Goal: Book appointment/travel/reservation

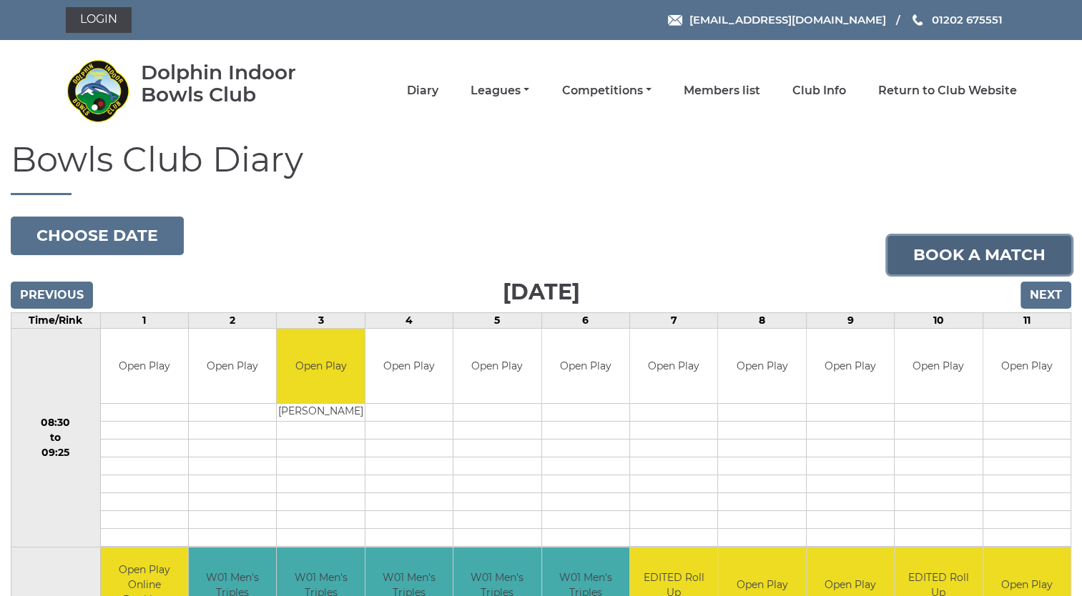
click at [977, 245] on link "Book a match" at bounding box center [979, 255] width 184 height 39
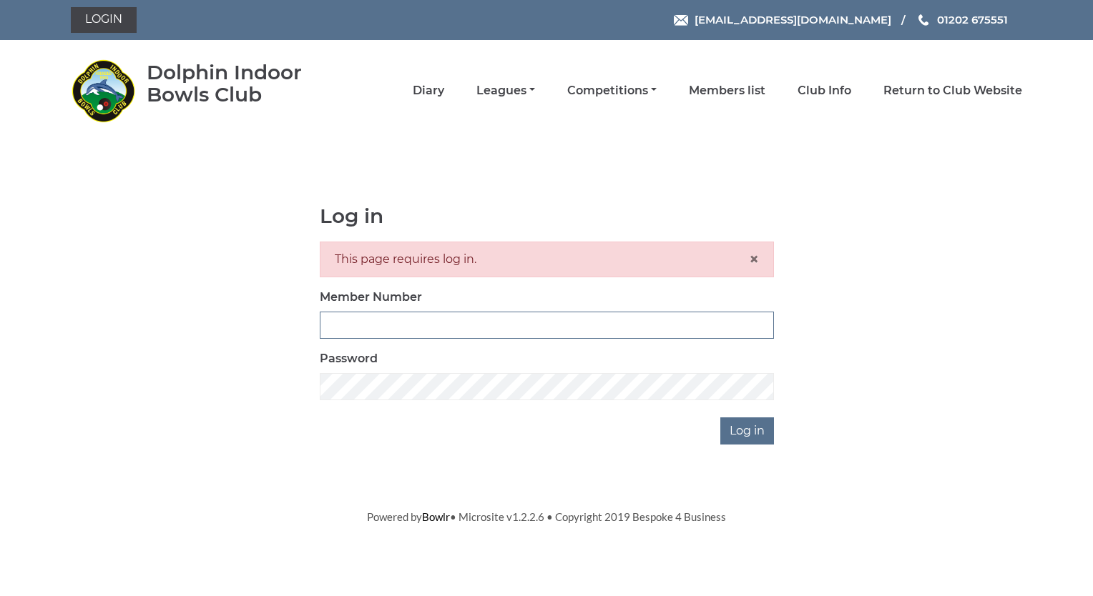
click at [345, 322] on input "Member Number" at bounding box center [547, 325] width 454 height 27
type input "4032"
click at [735, 446] on body "Login reception@dolphinibc.com 01202 675551" at bounding box center [546, 262] width 1093 height 525
click at [756, 426] on input "Log in" at bounding box center [747, 431] width 54 height 27
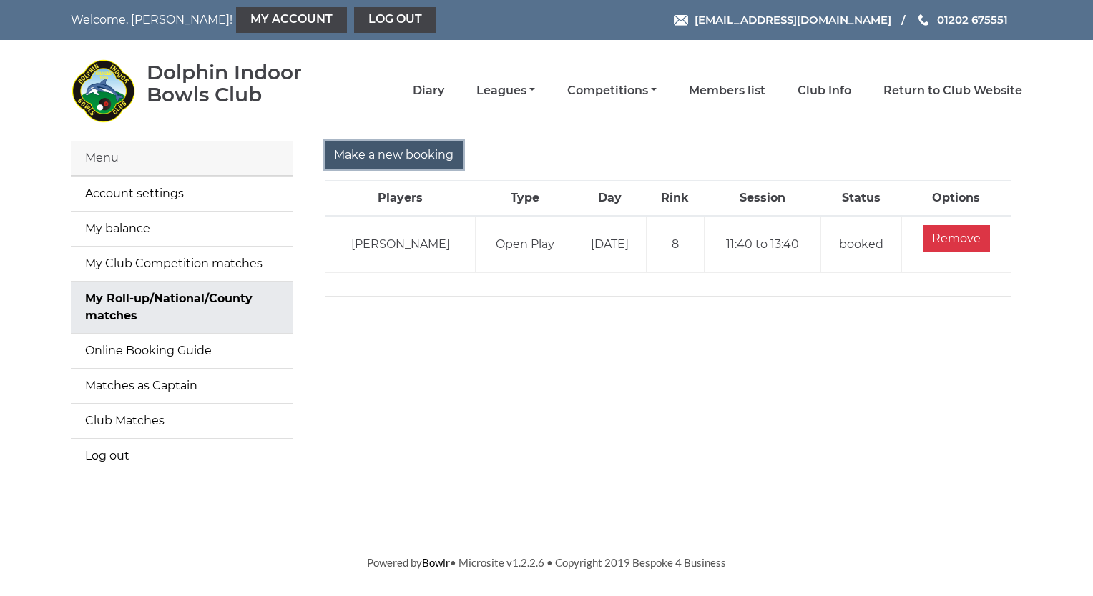
click at [418, 151] on input "Make a new booking" at bounding box center [394, 155] width 138 height 27
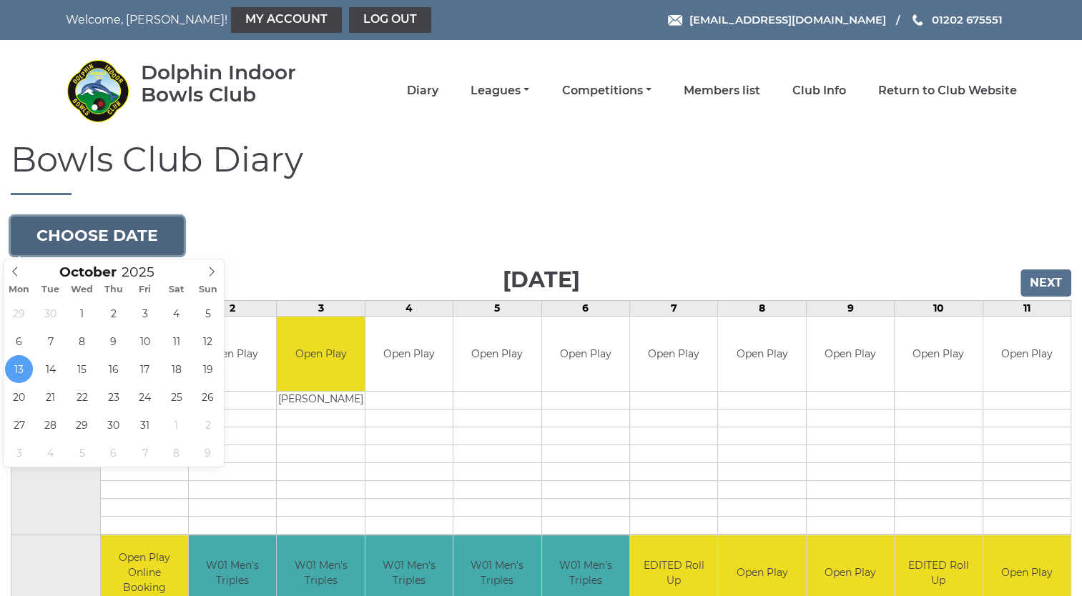
click at [134, 230] on button "Choose date" at bounding box center [97, 236] width 173 height 39
type input "2025-10-21"
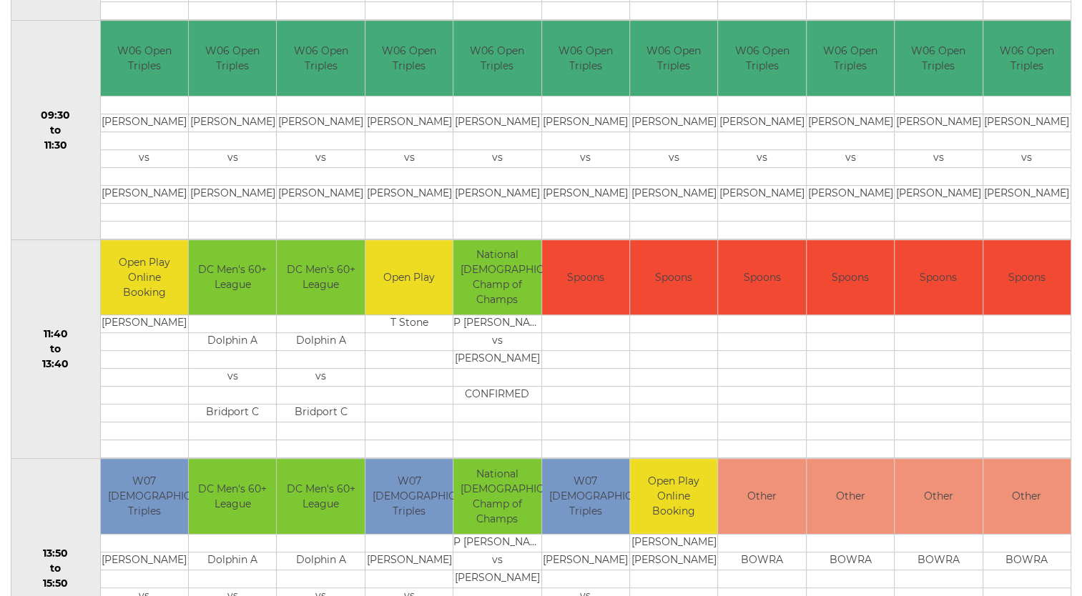
scroll to position [543, 0]
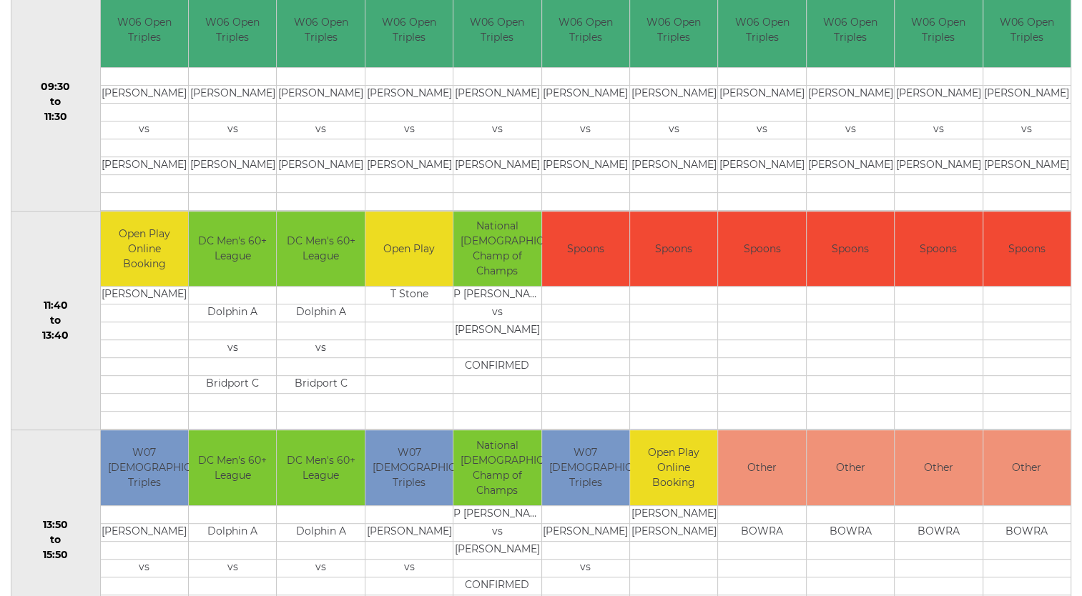
click at [998, 259] on td "Spoons" at bounding box center [1027, 249] width 88 height 75
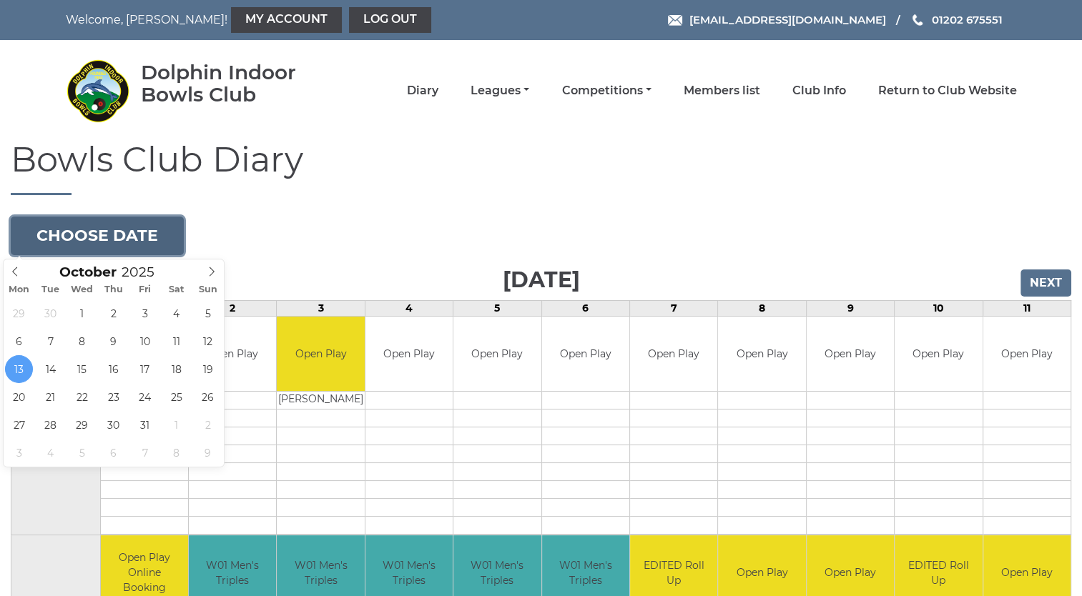
click at [89, 228] on button "Choose date" at bounding box center [97, 236] width 173 height 39
type input "[DATE]"
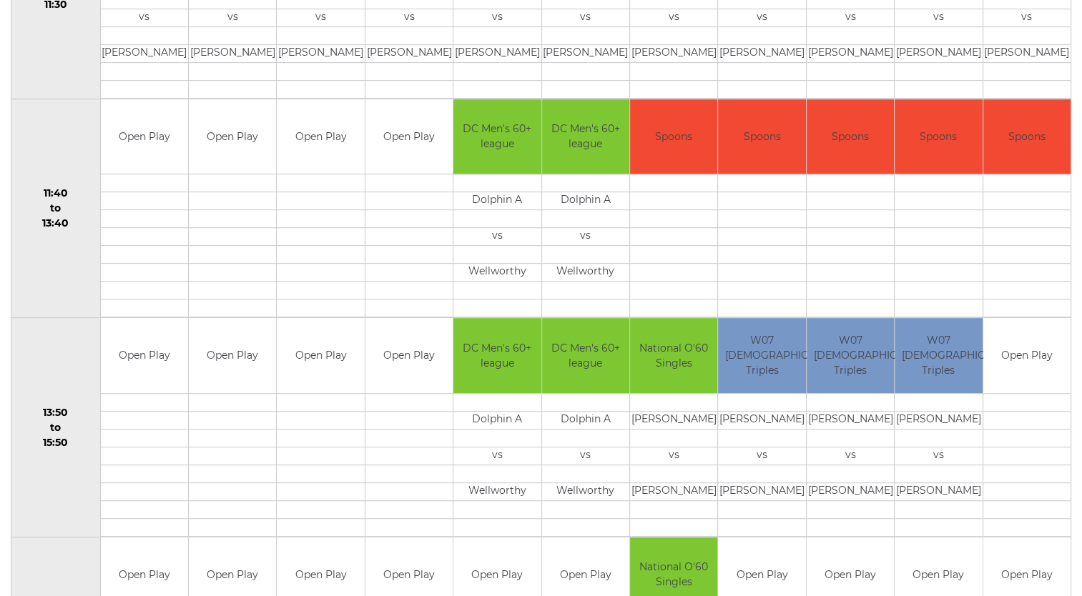
scroll to position [700, 0]
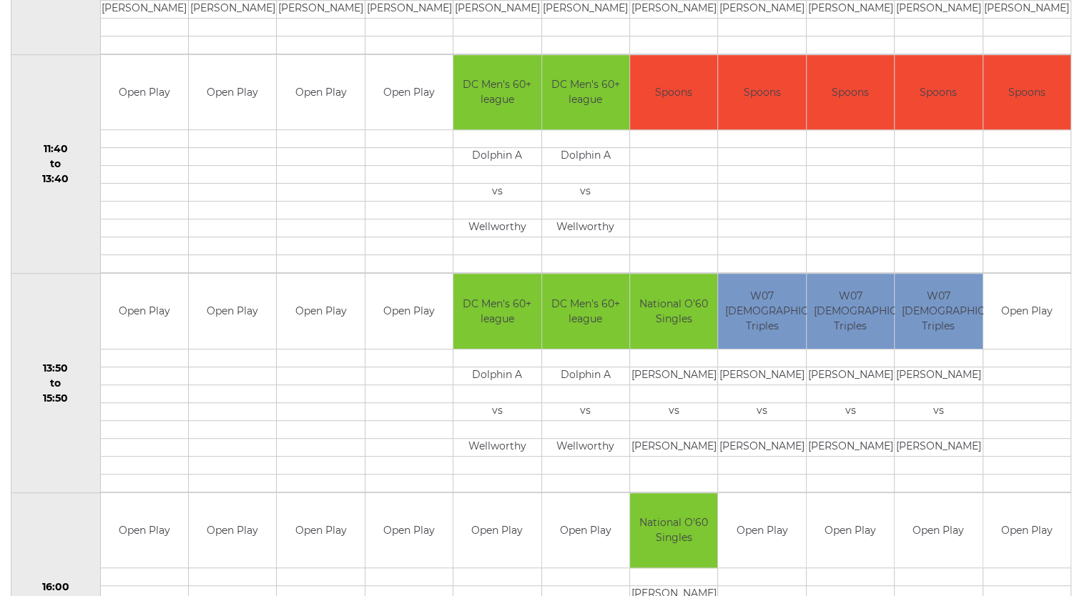
click at [331, 159] on td at bounding box center [320, 157] width 87 height 18
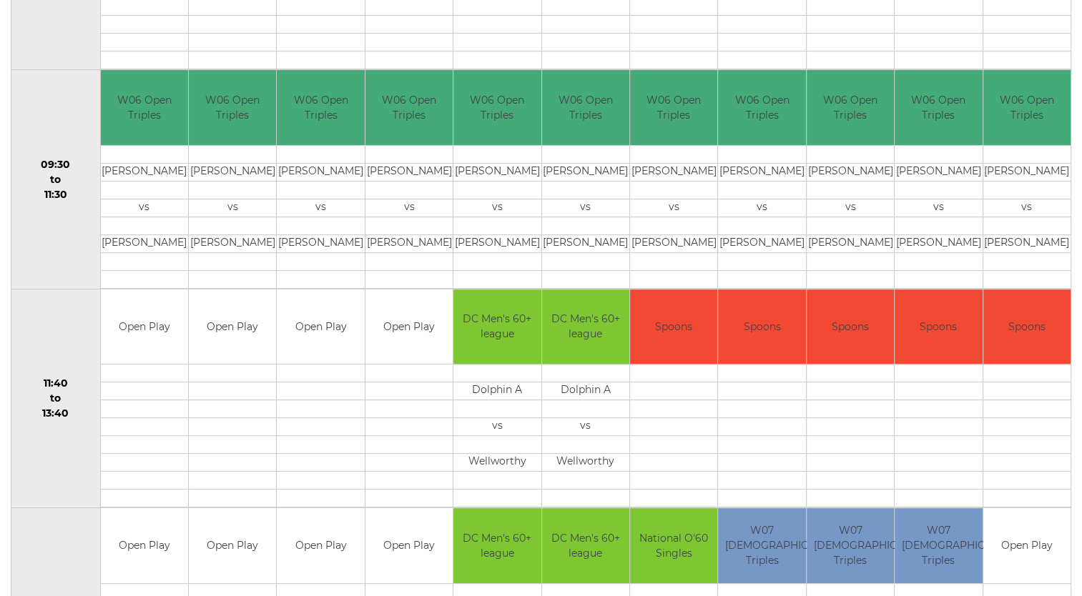
scroll to position [0, 0]
